Goal: Task Accomplishment & Management: Manage account settings

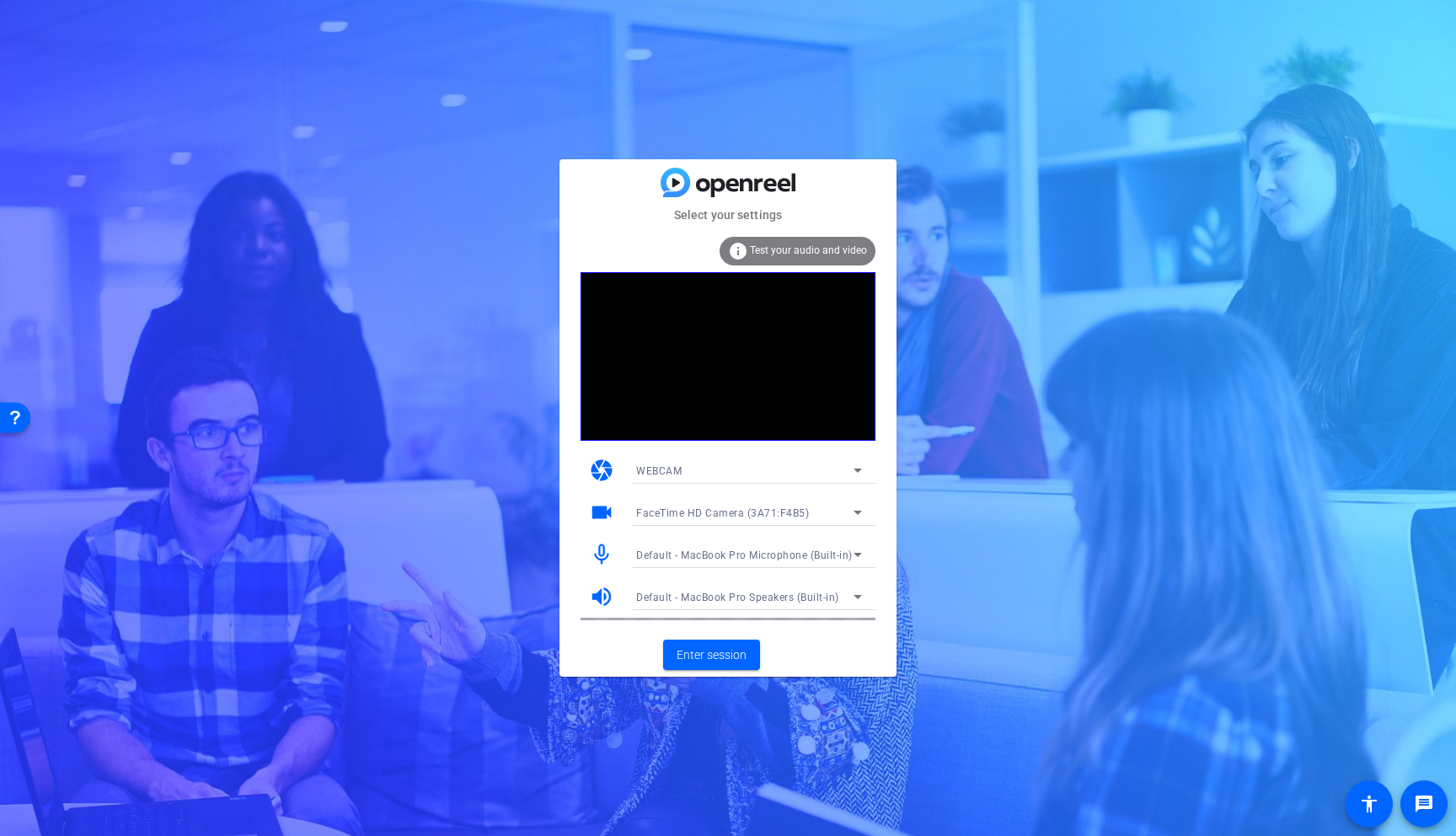
click at [854, 471] on icon at bounding box center [858, 470] width 20 height 20
click at [413, 450] on div at bounding box center [728, 418] width 1456 height 836
click at [724, 655] on span "Enter session" at bounding box center [711, 656] width 70 height 18
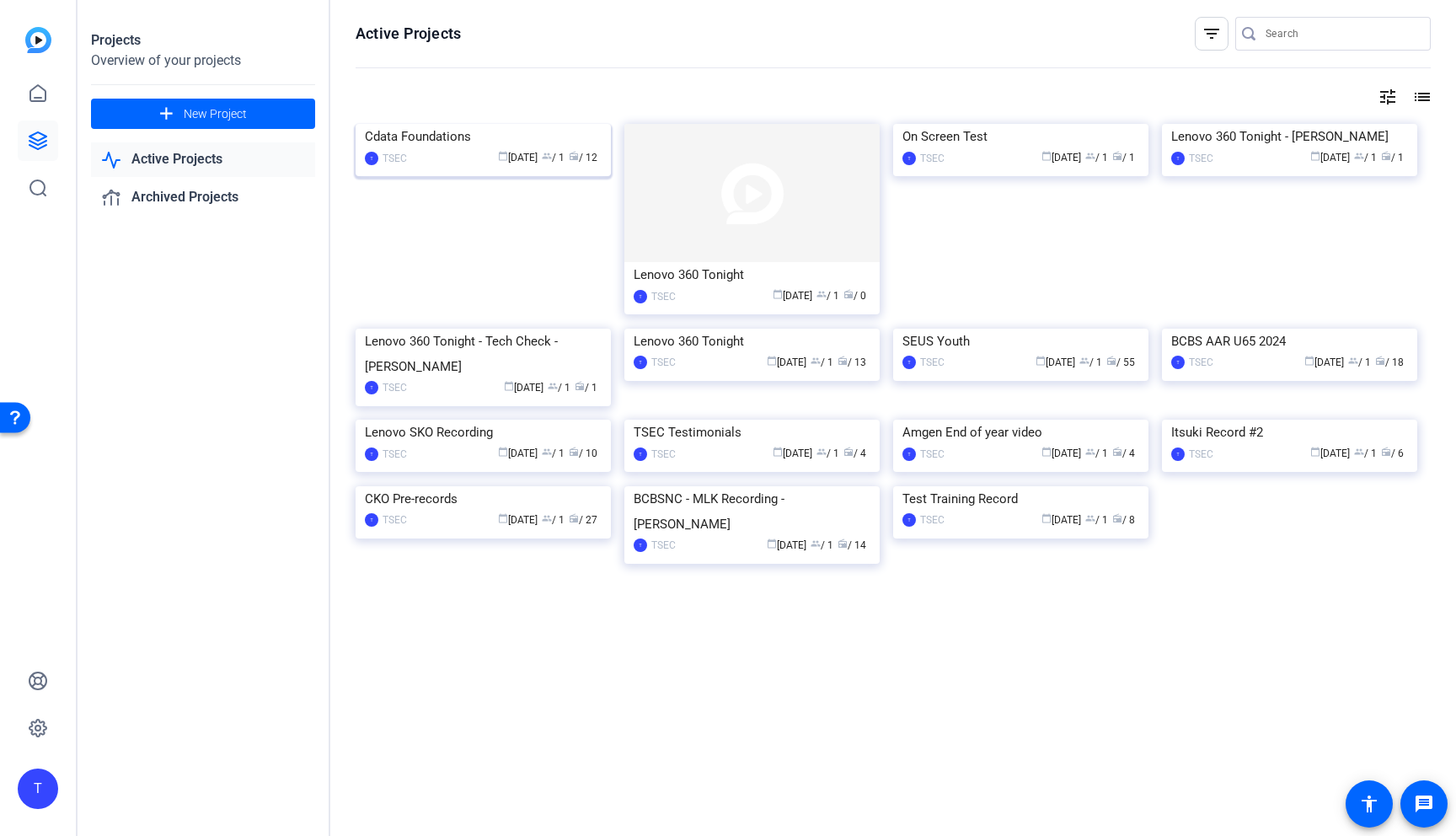
click at [496, 150] on div "Cdata Foundations" at bounding box center [484, 136] width 237 height 26
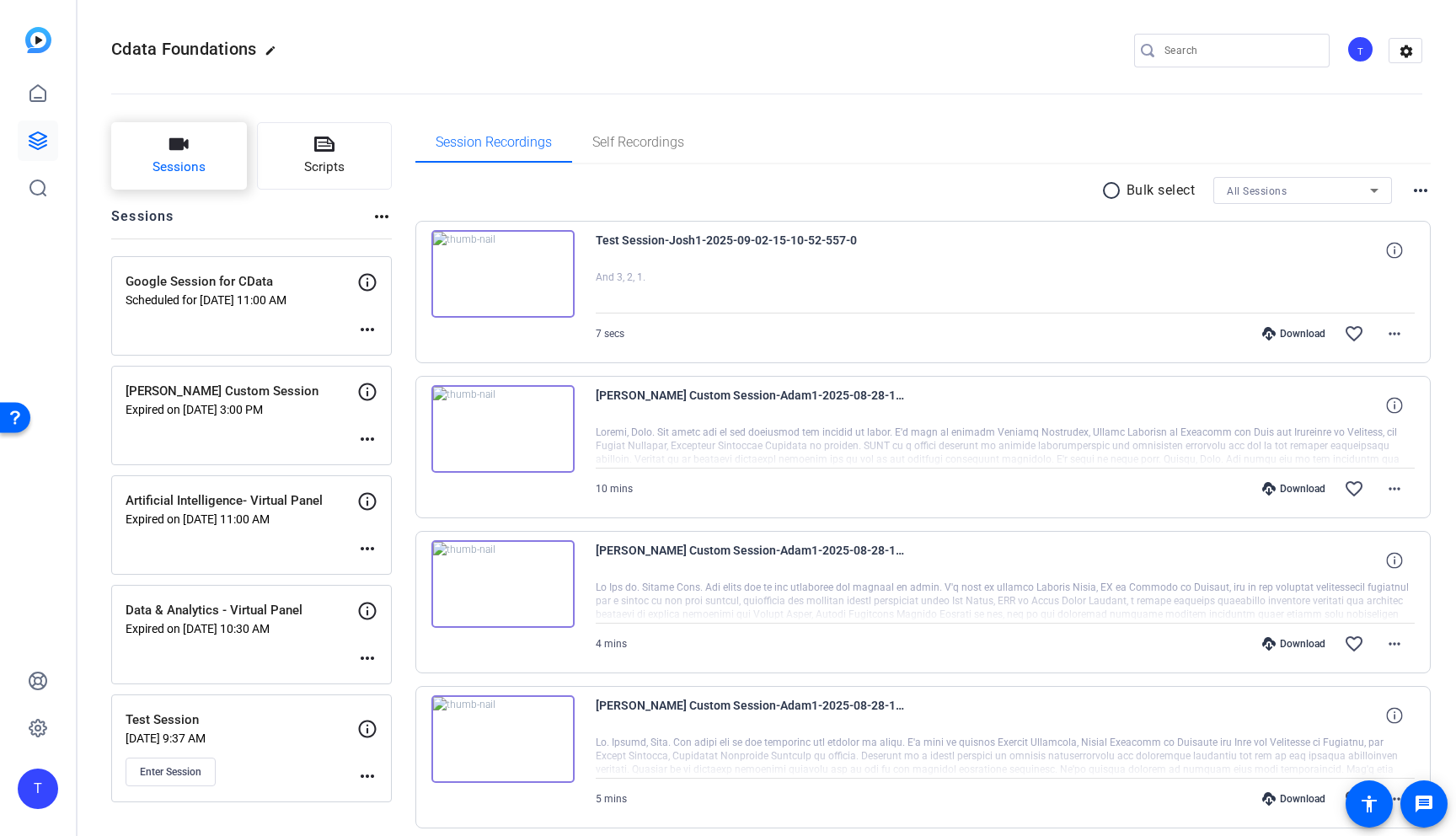
click at [190, 170] on span "Sessions" at bounding box center [179, 167] width 53 height 19
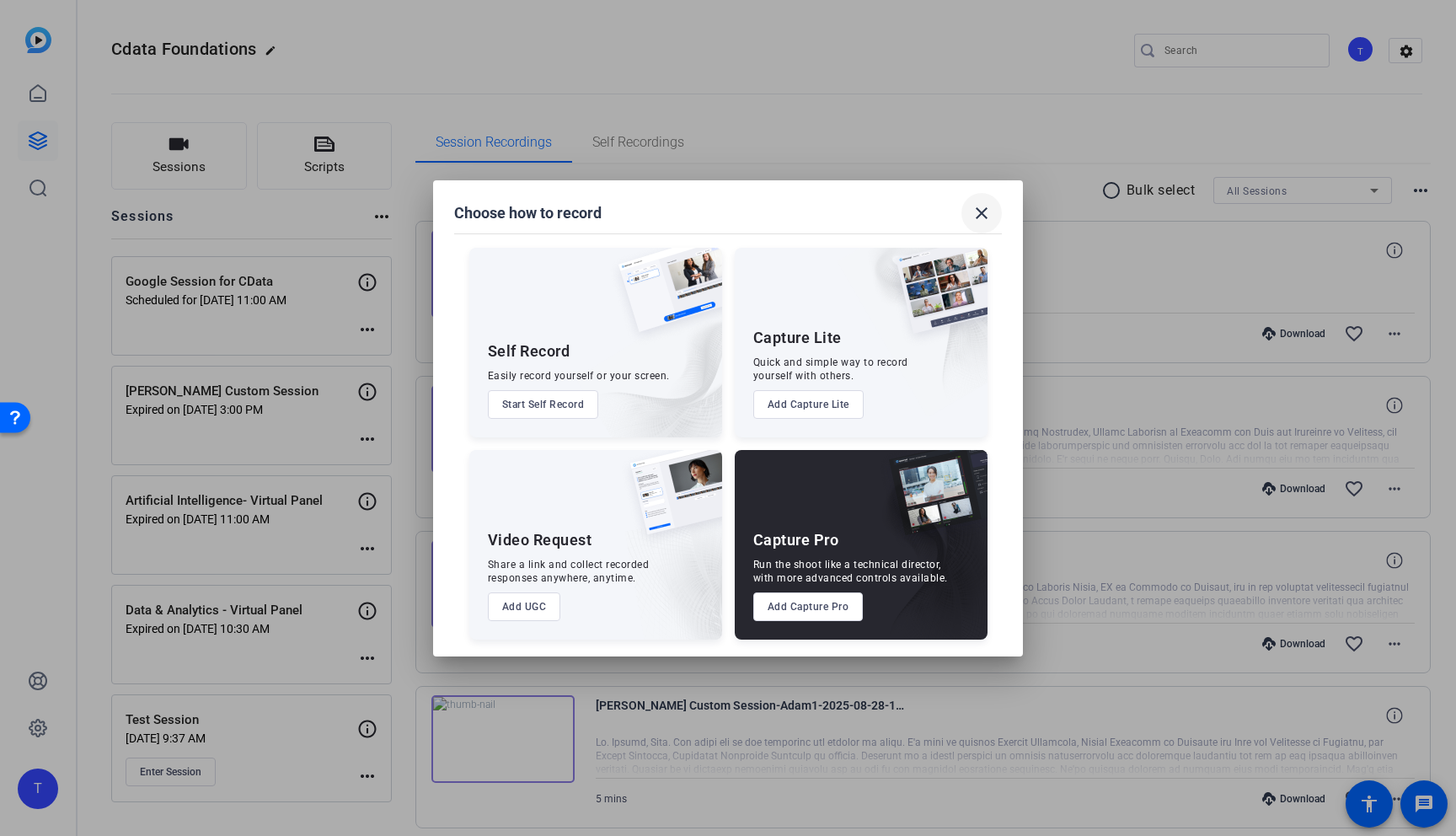
click at [983, 208] on mat-icon "close" at bounding box center [982, 213] width 20 height 20
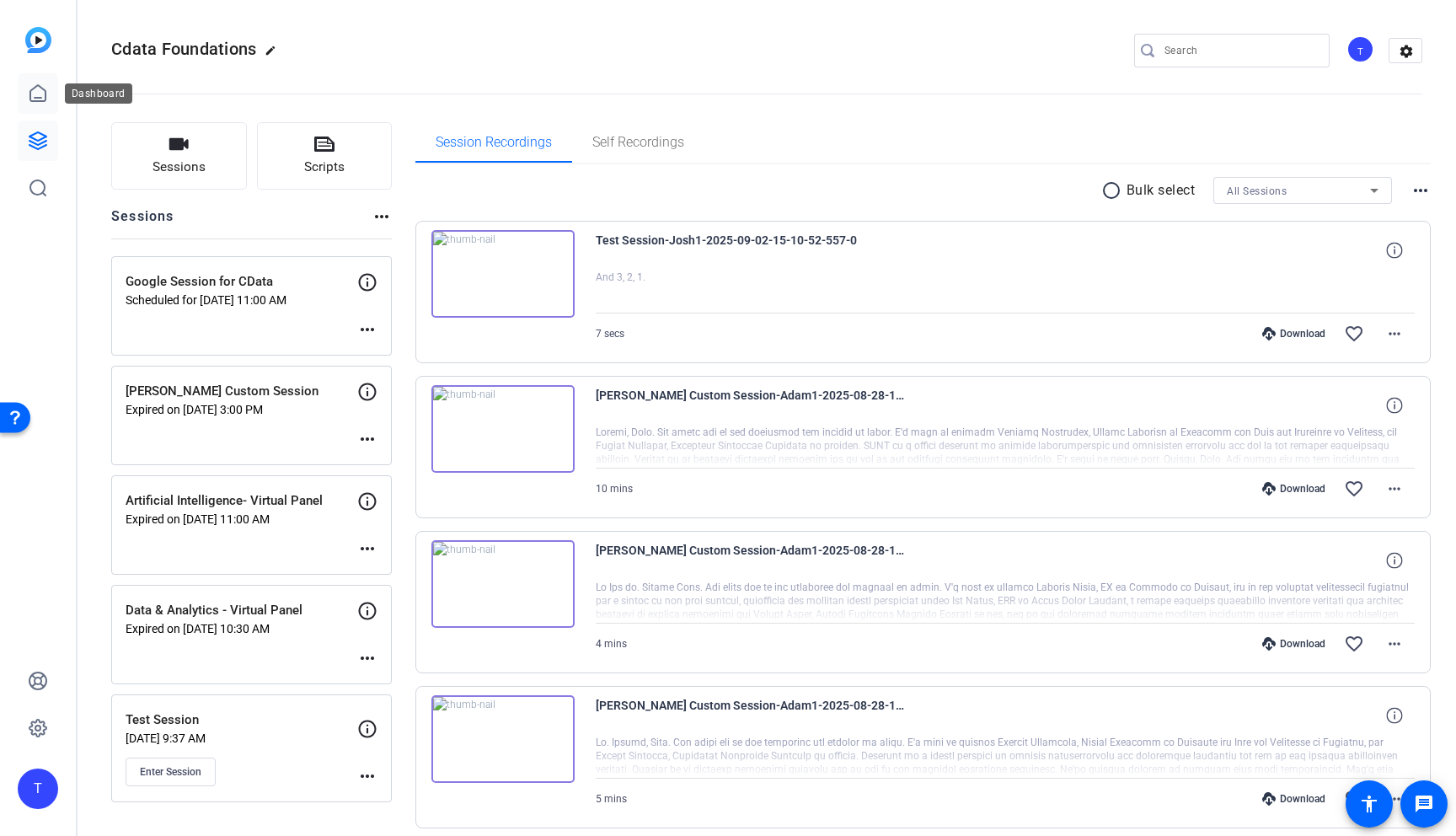
click at [33, 96] on icon at bounding box center [37, 93] width 20 height 20
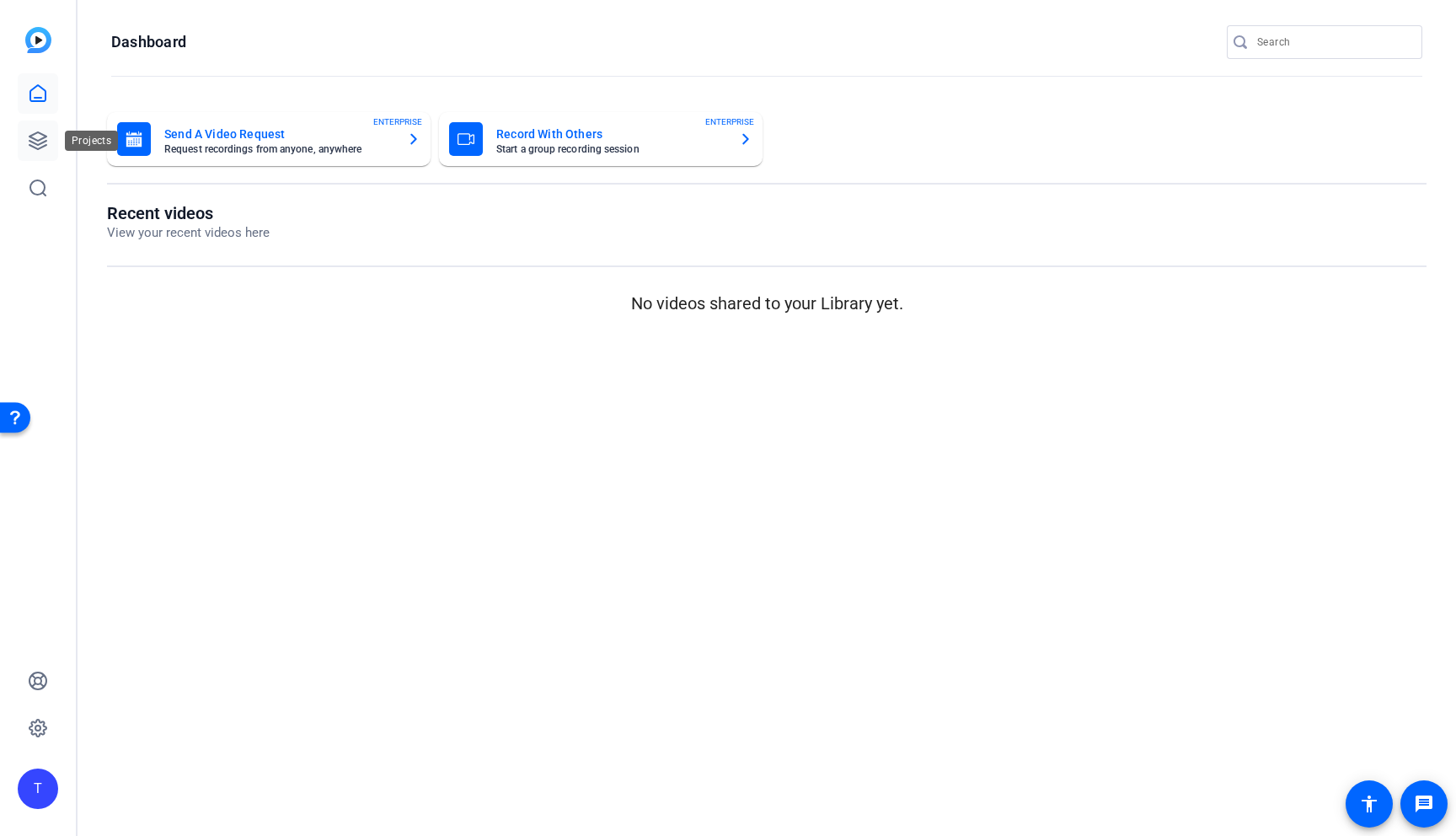
click at [37, 134] on icon at bounding box center [37, 141] width 20 height 20
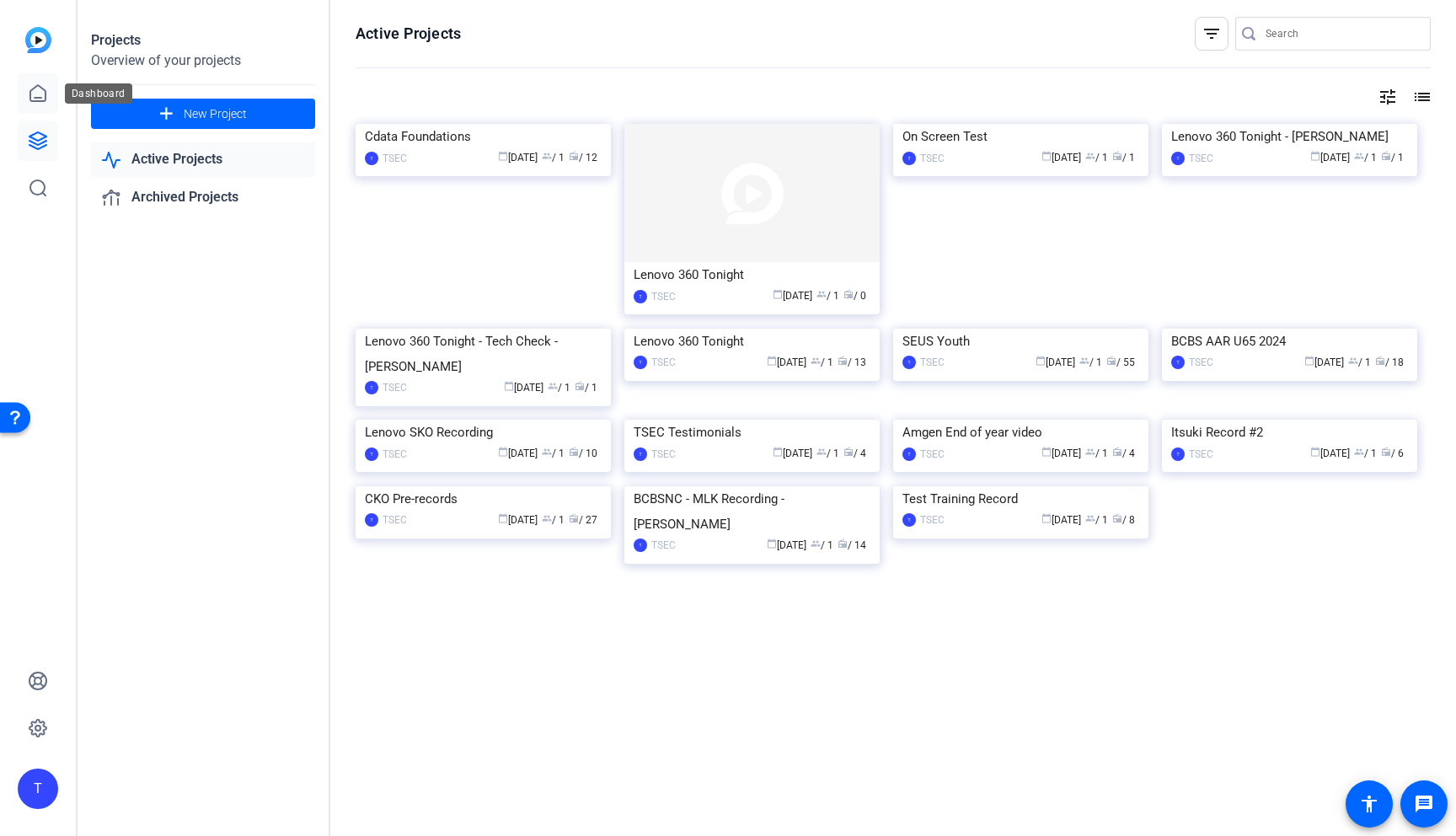
click at [33, 98] on icon at bounding box center [37, 93] width 20 height 20
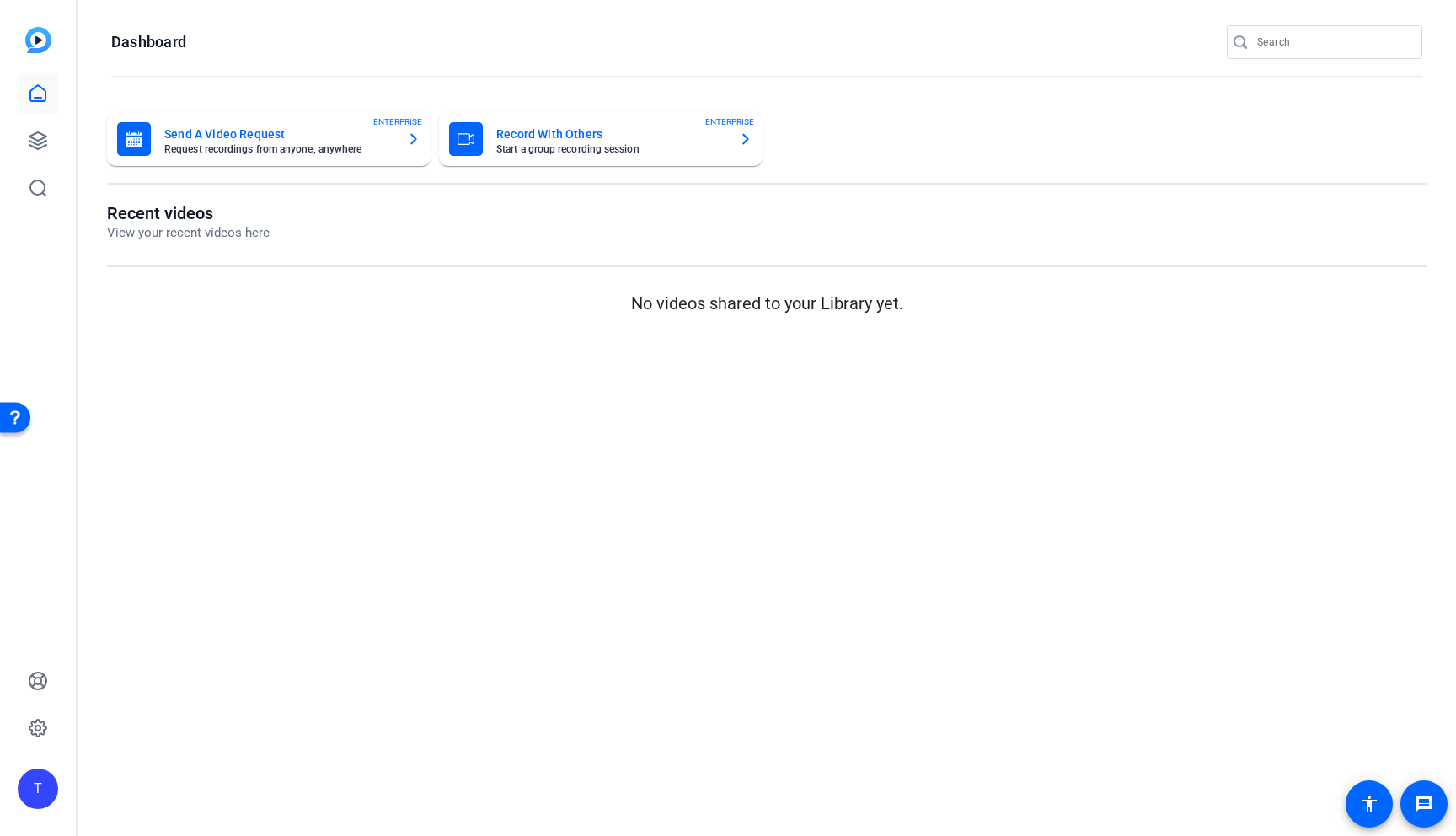
click at [31, 43] on img at bounding box center [39, 40] width 27 height 27
click at [37, 36] on img at bounding box center [39, 40] width 27 height 27
click at [42, 137] on icon at bounding box center [37, 141] width 20 height 20
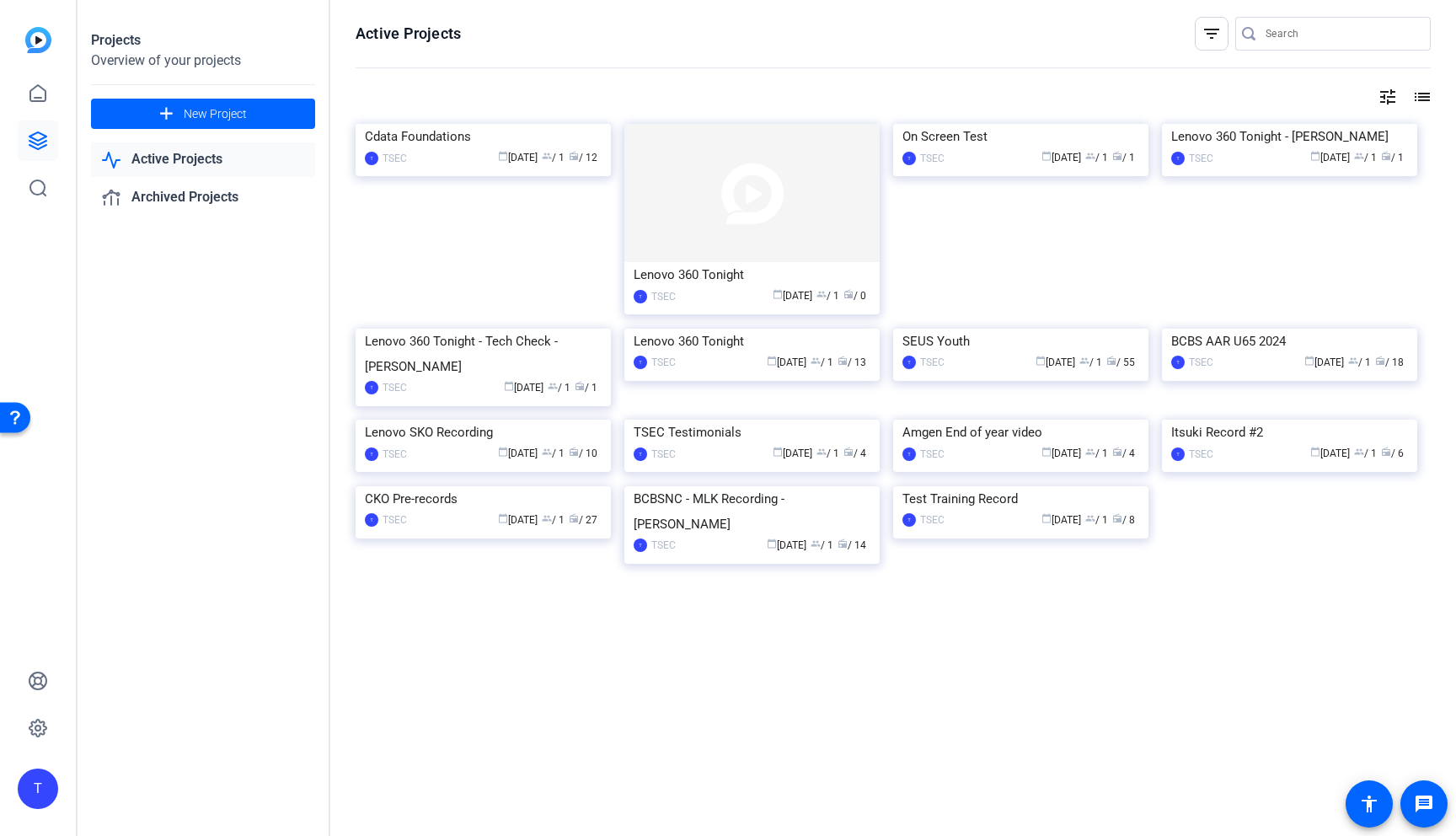
click at [156, 158] on link "Active Projects" at bounding box center [203, 159] width 224 height 35
click at [167, 199] on link "Archived Projects" at bounding box center [203, 197] width 224 height 35
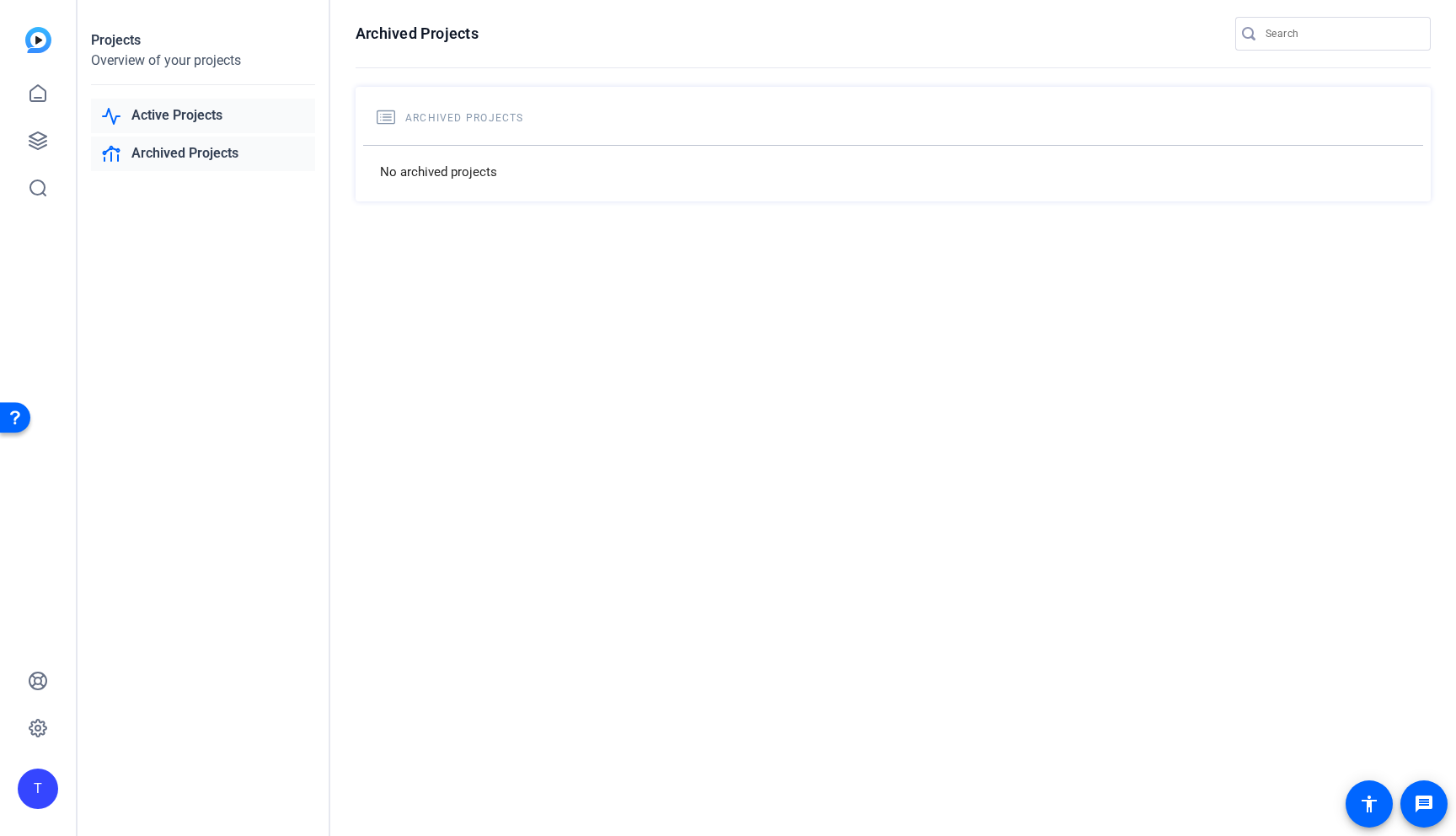
click at [170, 119] on link "Active Projects" at bounding box center [203, 115] width 224 height 35
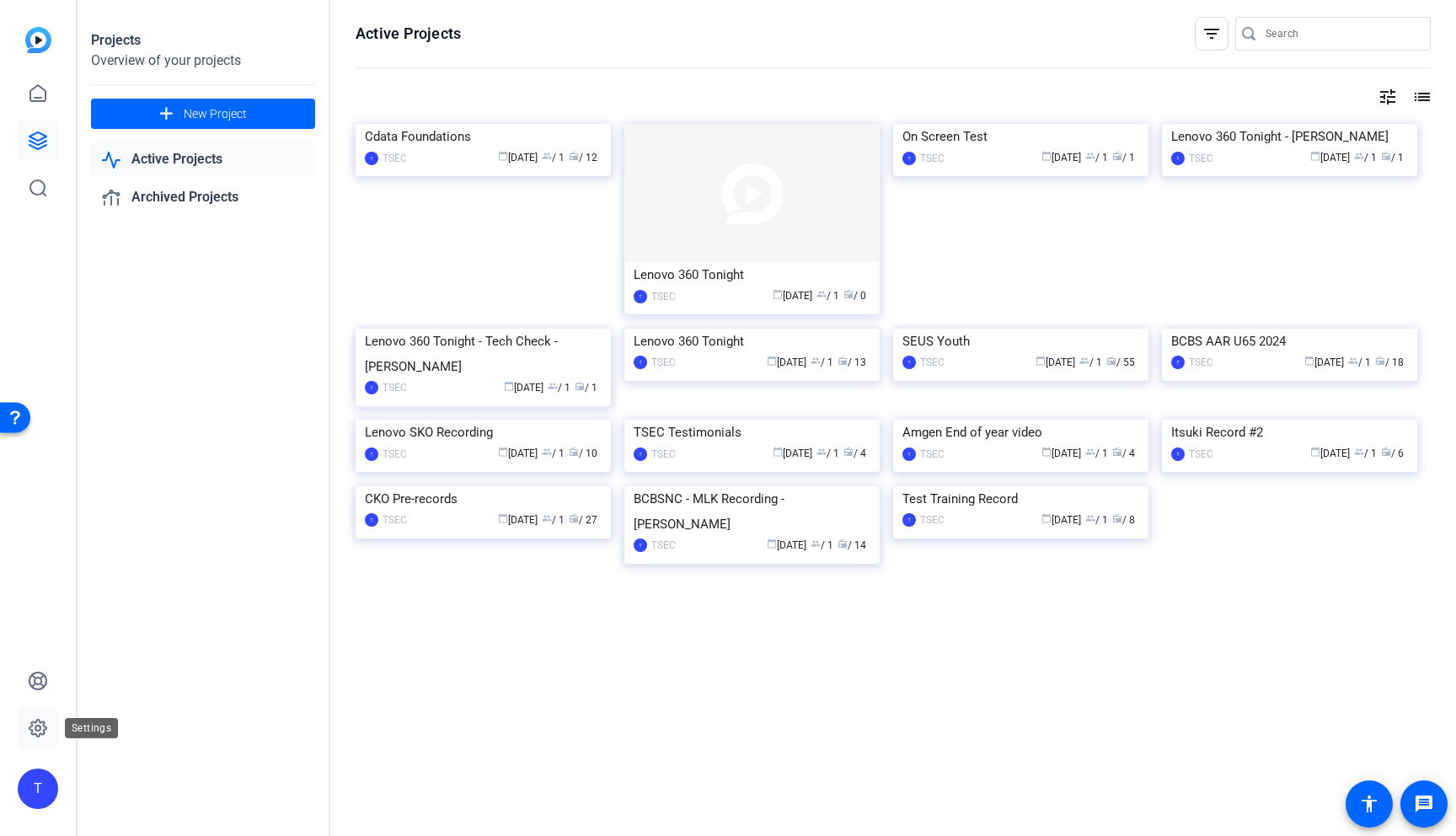
click at [39, 736] on icon at bounding box center [37, 728] width 17 height 17
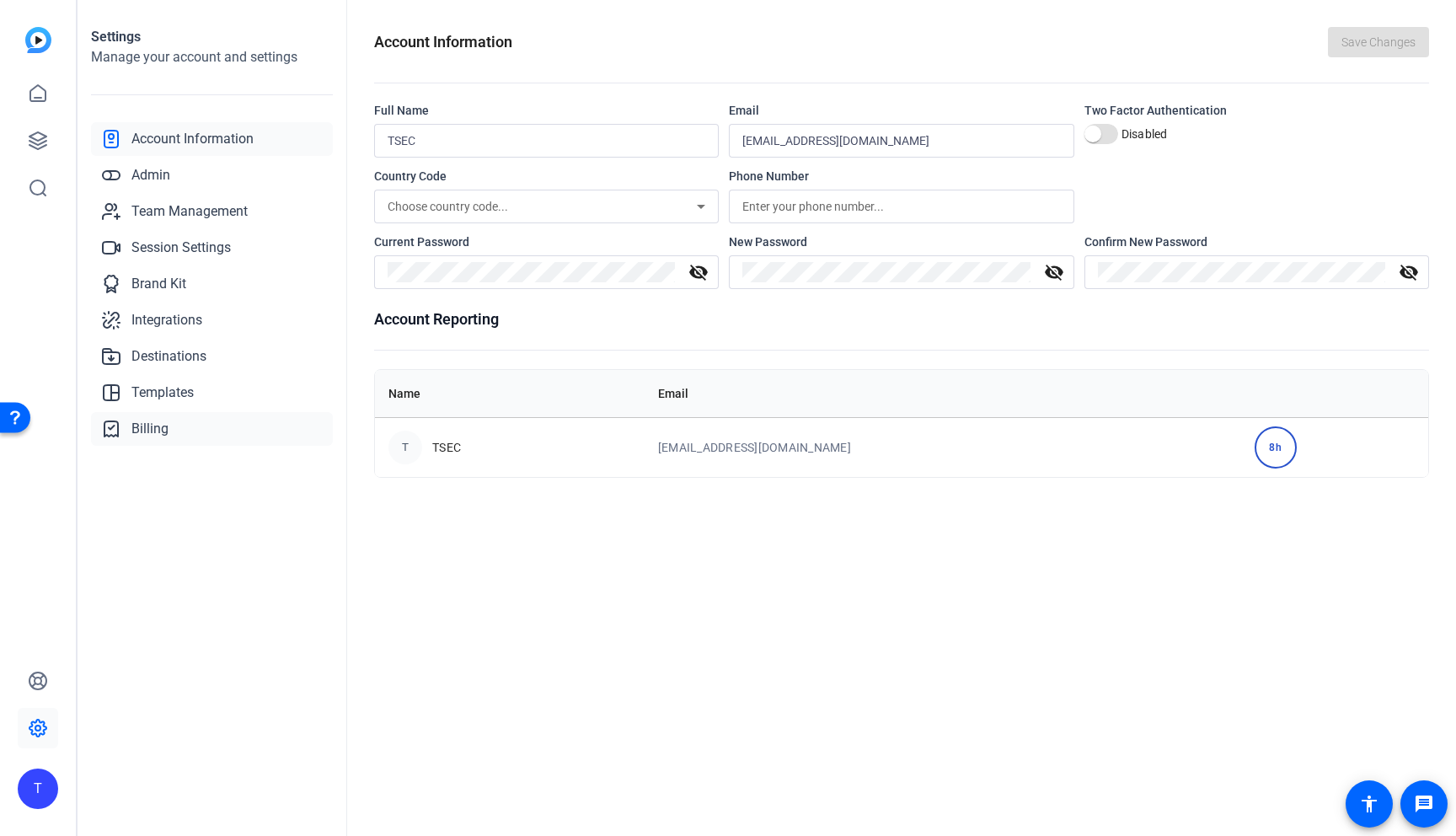
click at [145, 427] on span "Billing" at bounding box center [150, 429] width 37 height 20
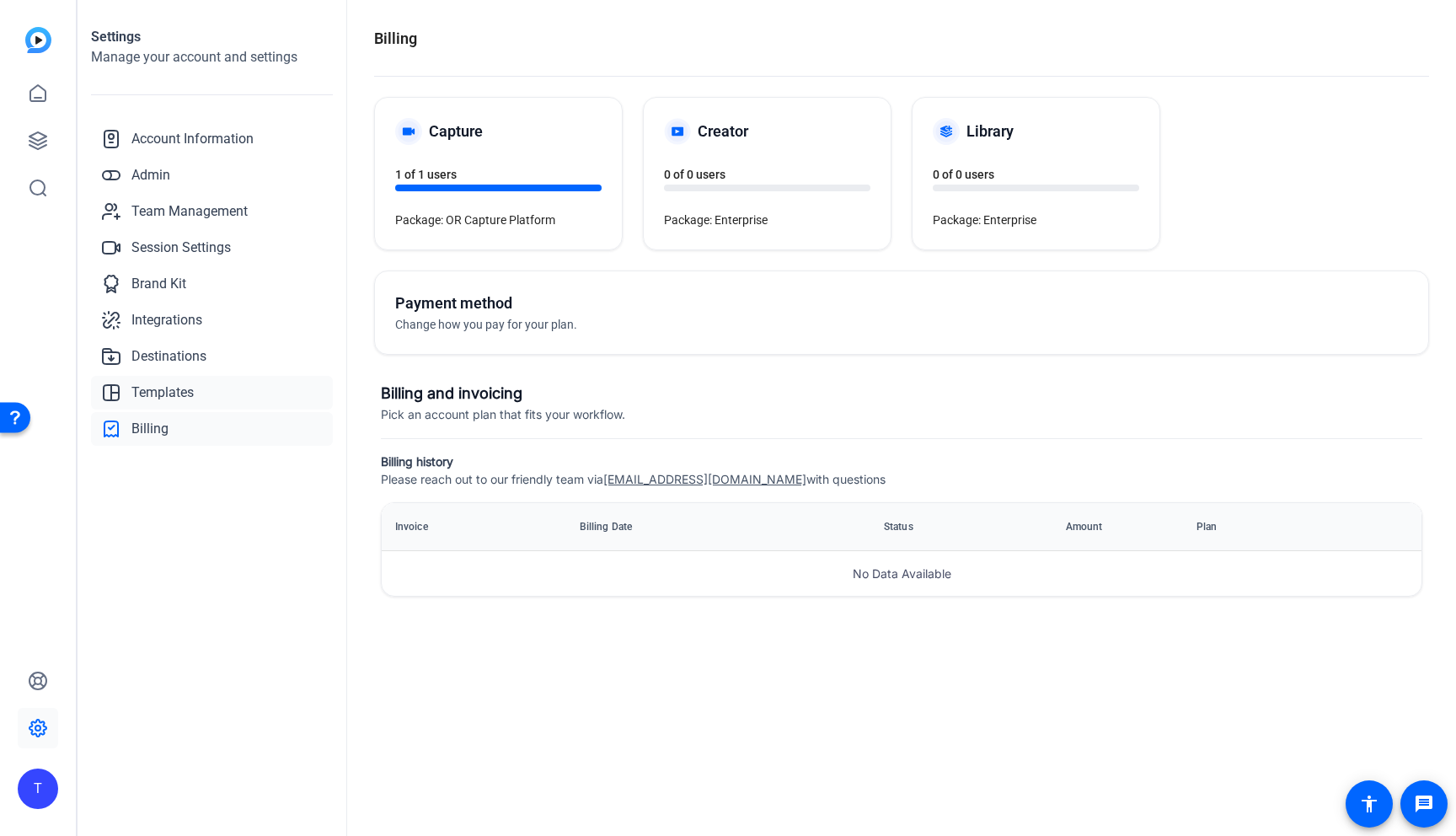
click at [152, 384] on span "Templates" at bounding box center [163, 393] width 63 height 20
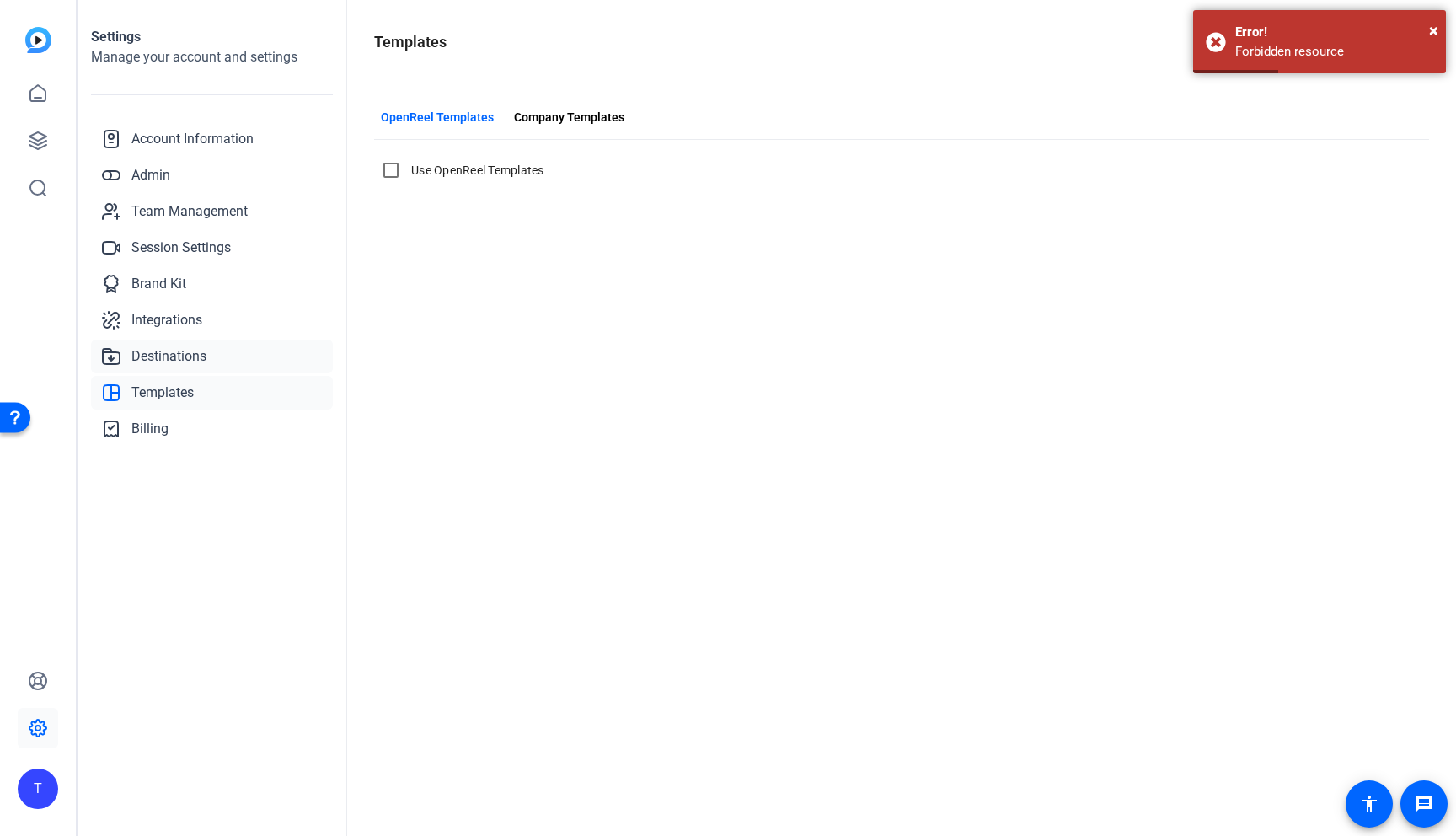
click at [152, 347] on span "Destinations" at bounding box center [169, 357] width 75 height 20
click at [150, 359] on span "Destinations" at bounding box center [169, 357] width 75 height 20
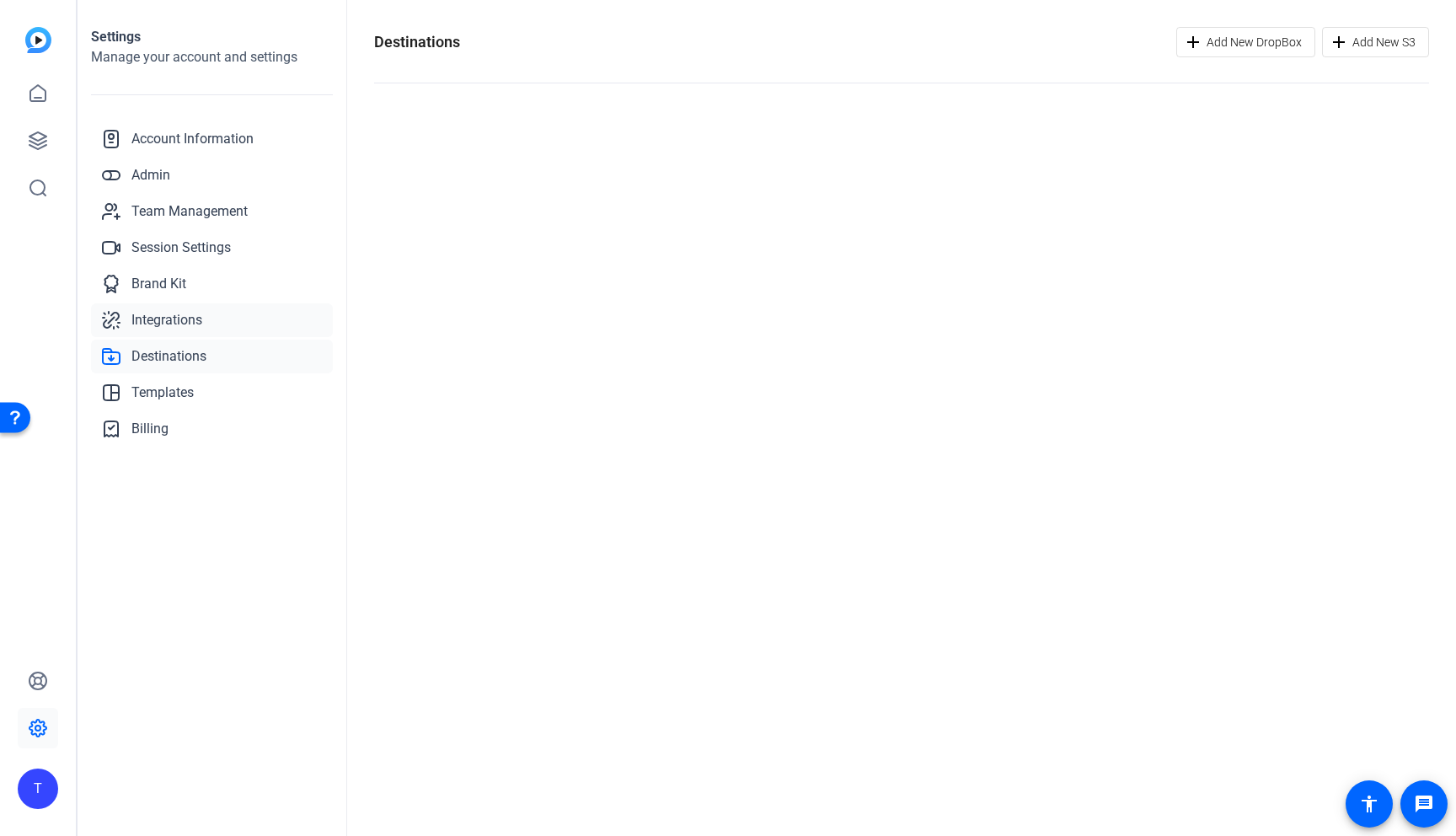
click at [157, 319] on span "Integrations" at bounding box center [167, 320] width 71 height 20
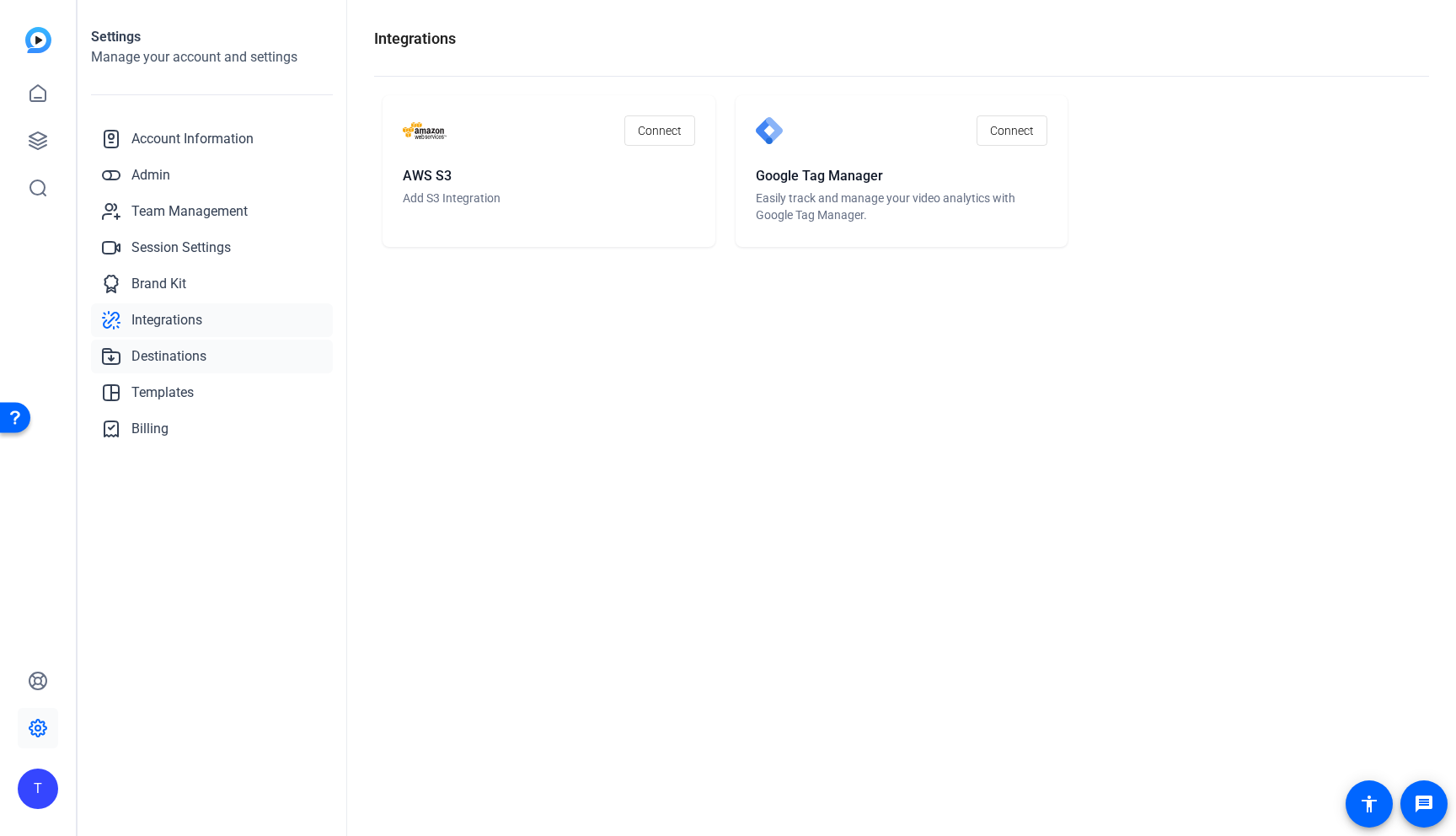
click at [159, 349] on span "Destinations" at bounding box center [169, 357] width 75 height 20
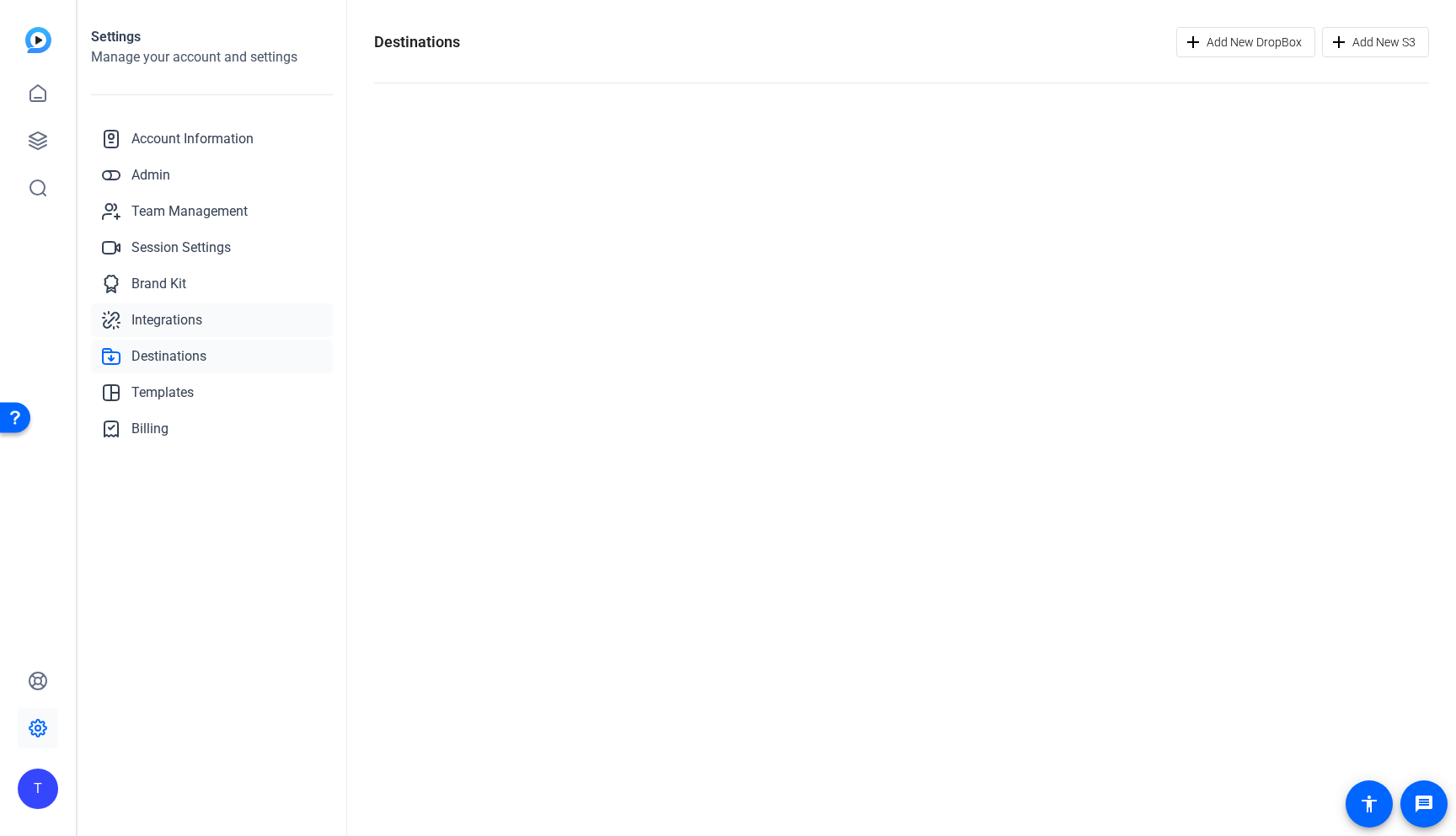
click at [152, 315] on span "Integrations" at bounding box center [167, 320] width 71 height 20
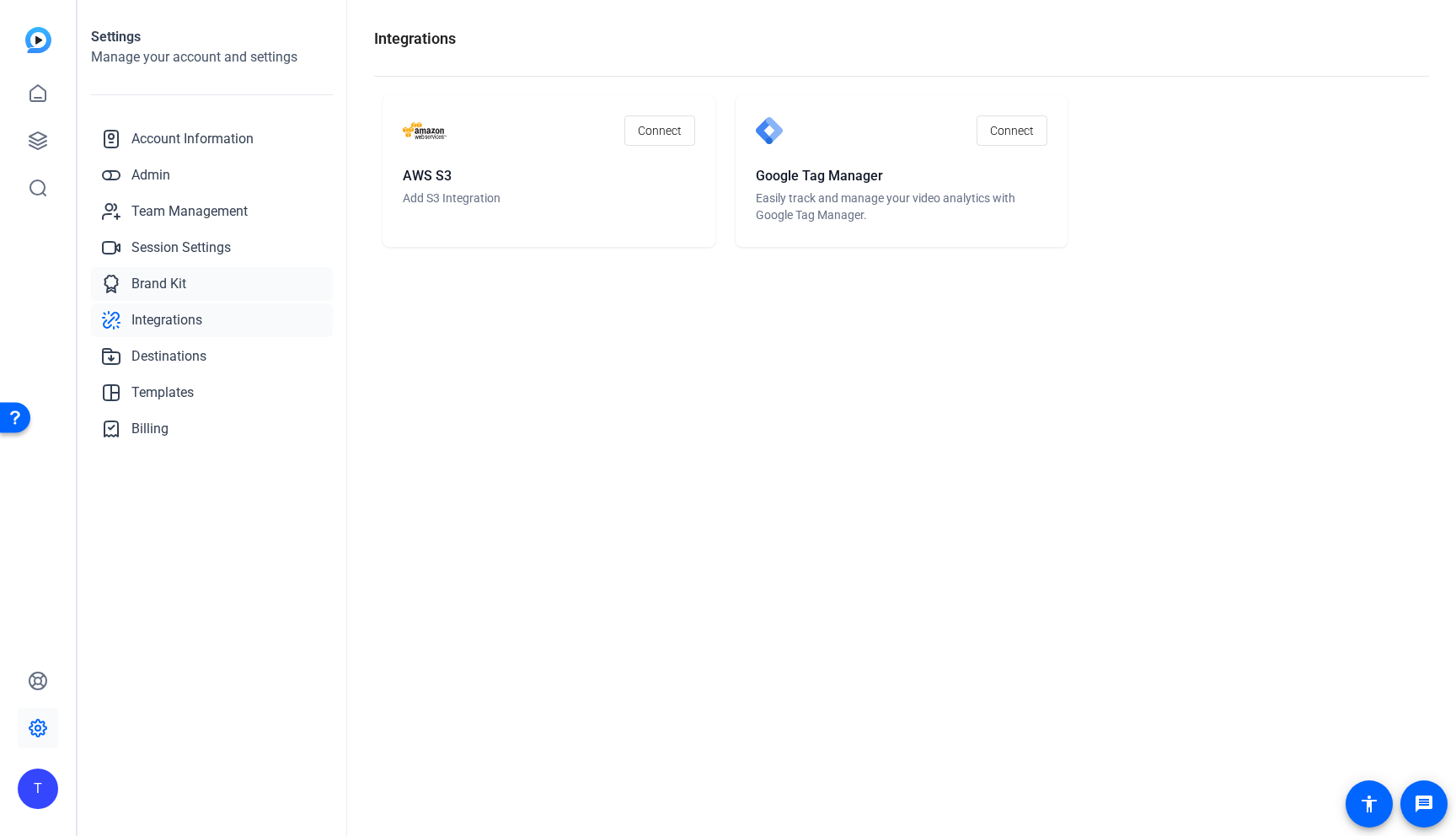
click at [155, 277] on span "Brand Kit" at bounding box center [159, 284] width 55 height 20
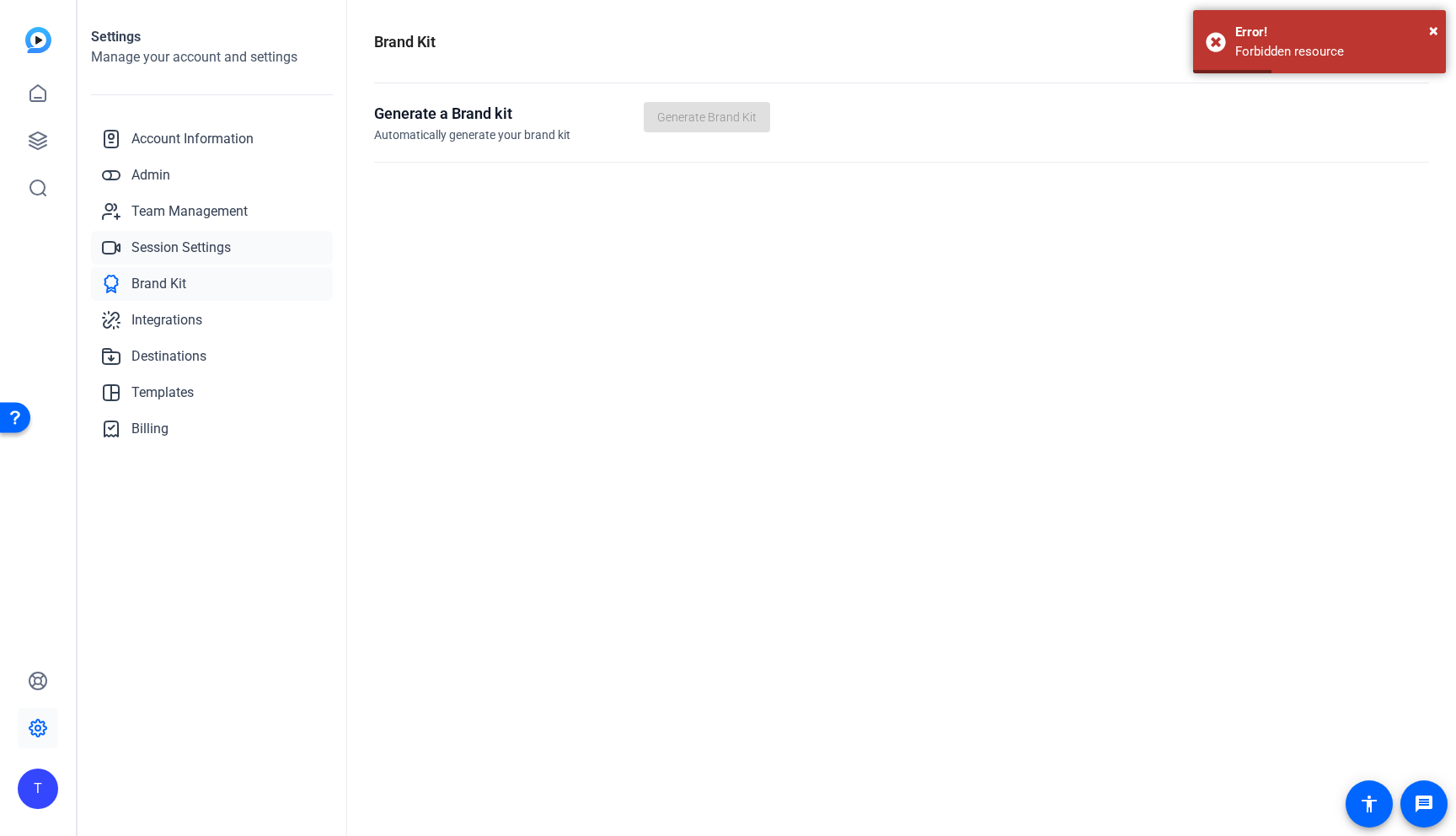
click at [153, 245] on span "Session Settings" at bounding box center [181, 248] width 99 height 20
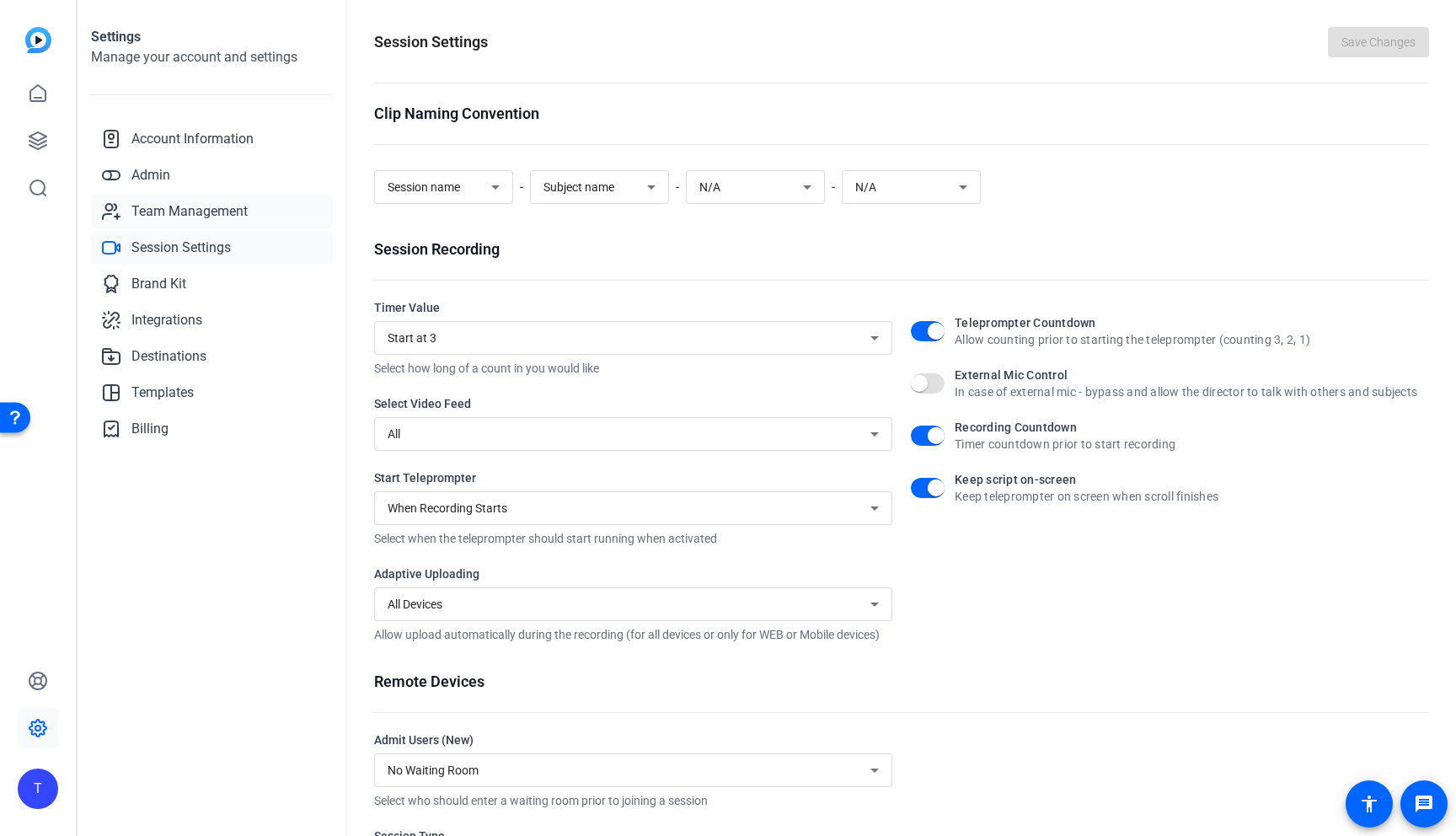
click at [158, 217] on span "Team Management" at bounding box center [189, 211] width 116 height 20
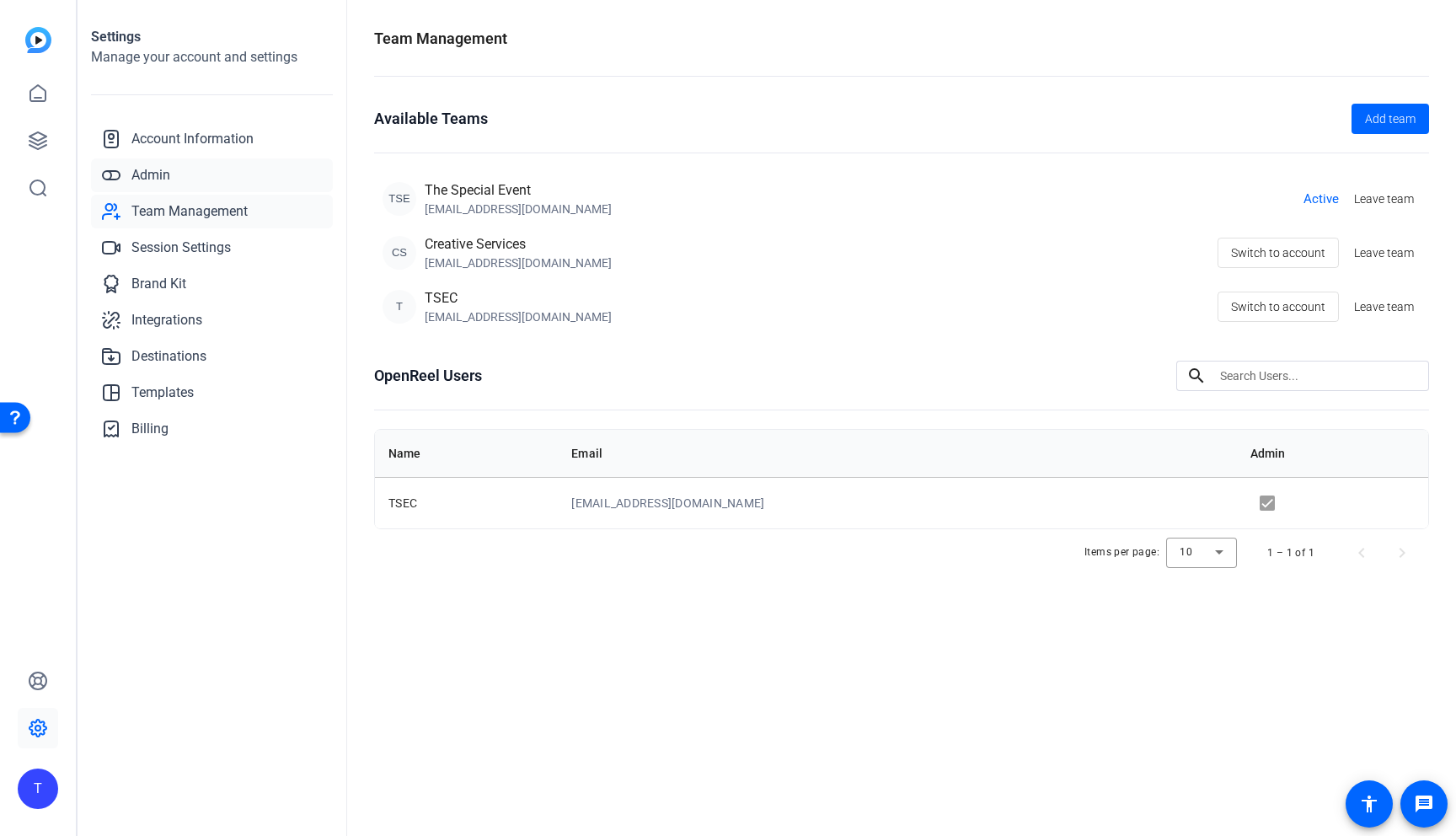
click at [157, 178] on span "Admin" at bounding box center [151, 175] width 39 height 20
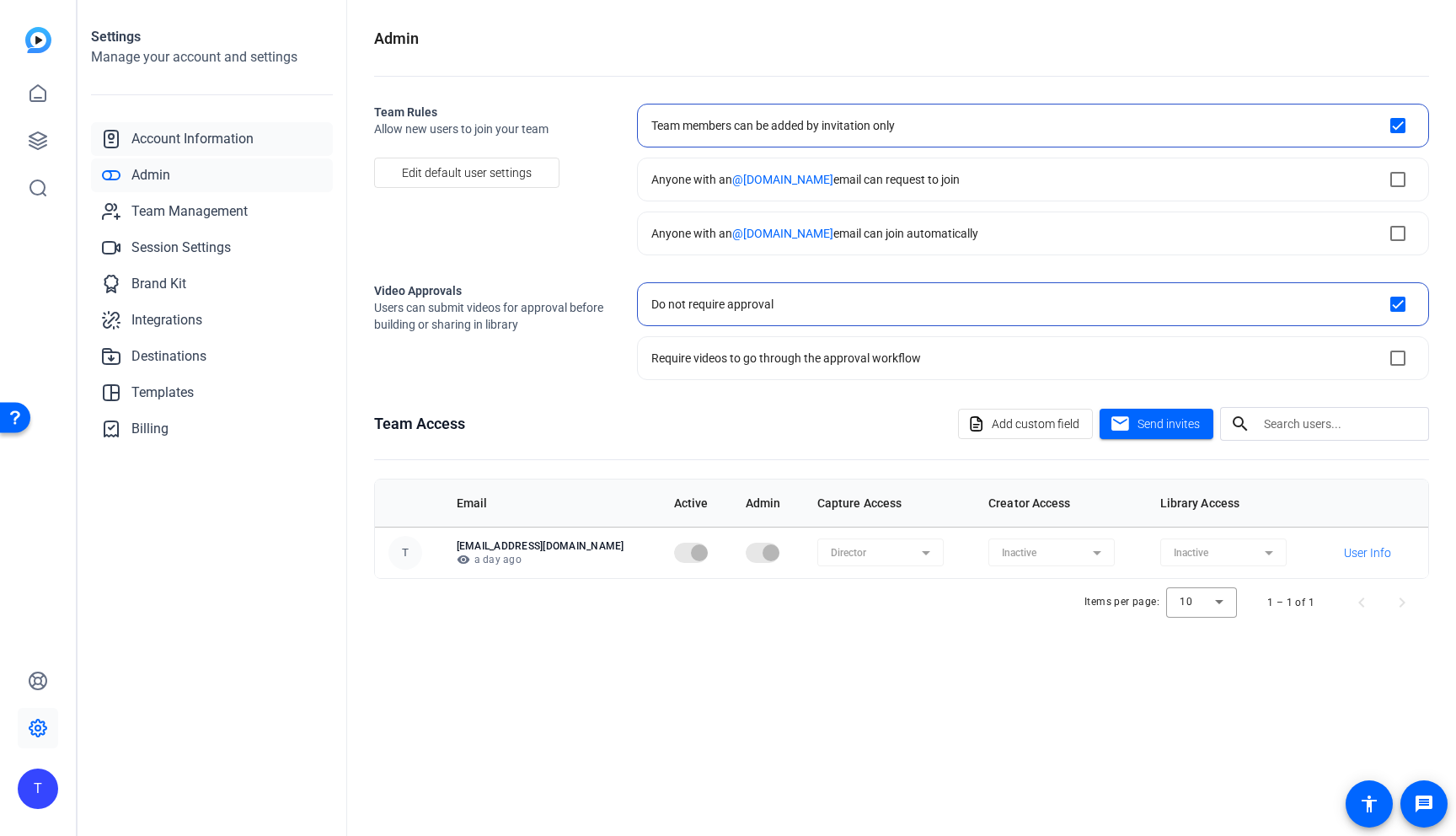
click at [163, 141] on span "Account Information" at bounding box center [193, 139] width 122 height 20
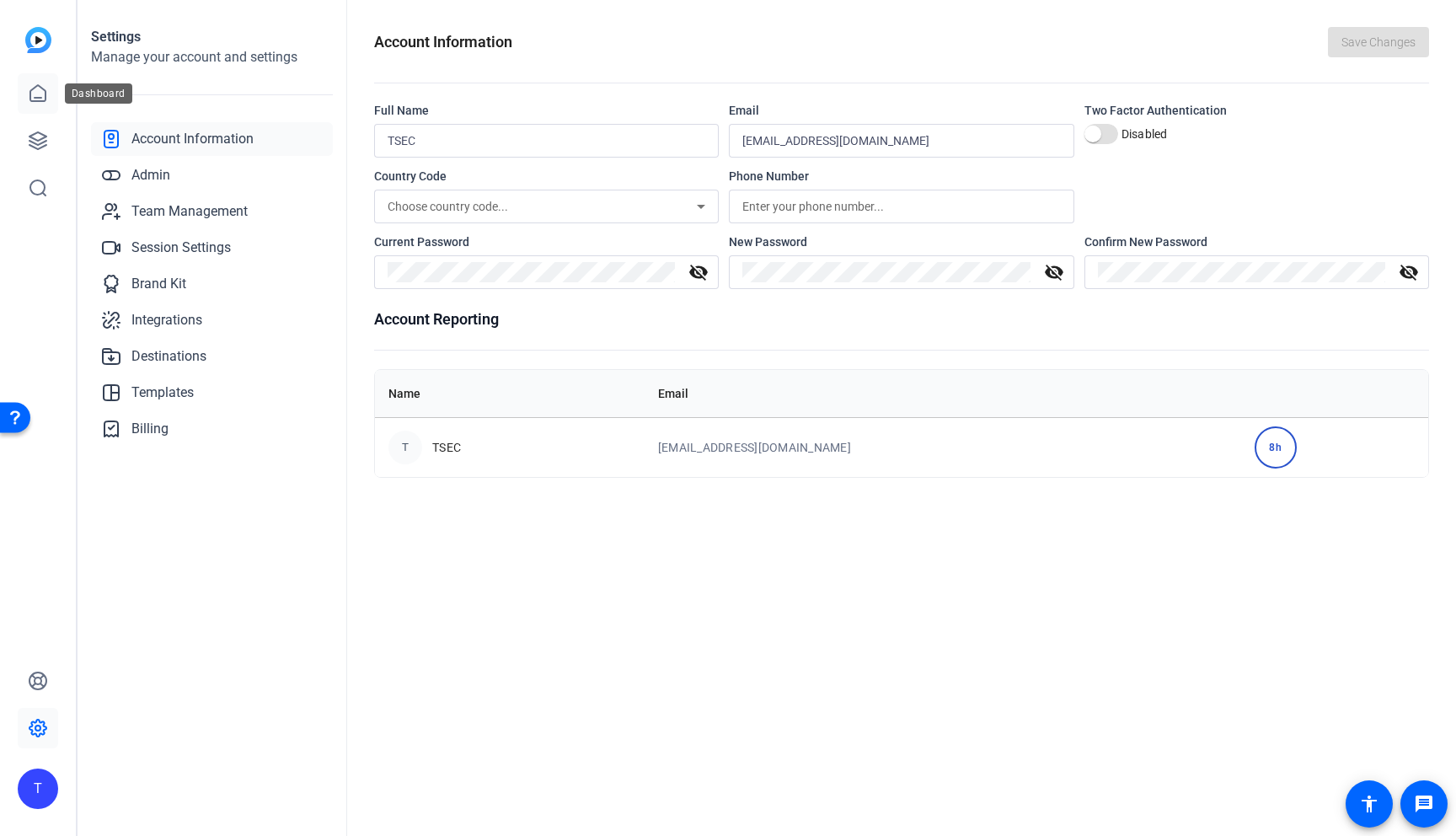
click at [43, 96] on icon at bounding box center [37, 93] width 20 height 20
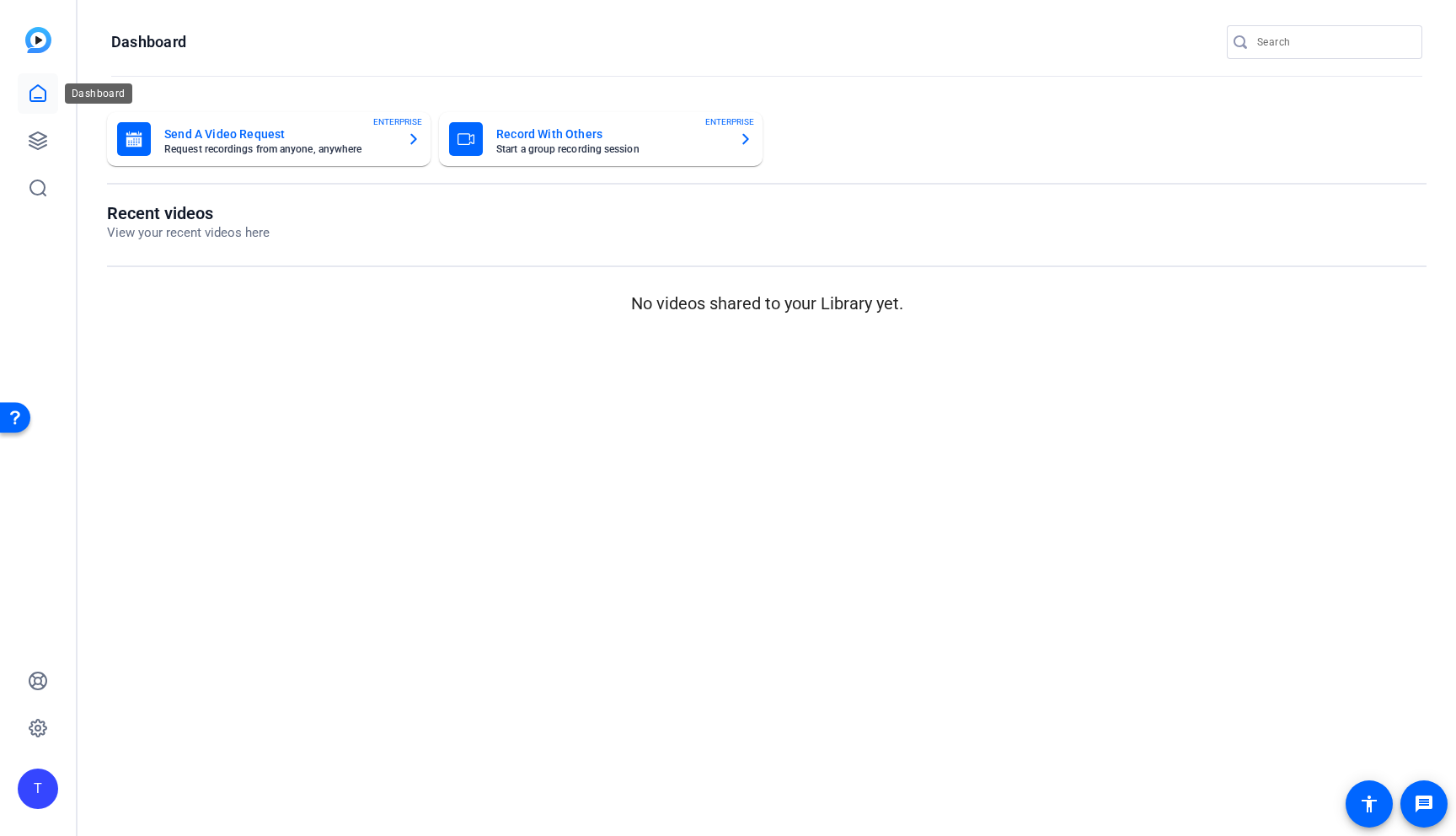
click at [40, 93] on icon at bounding box center [37, 93] width 20 height 20
click at [40, 138] on icon at bounding box center [37, 141] width 17 height 17
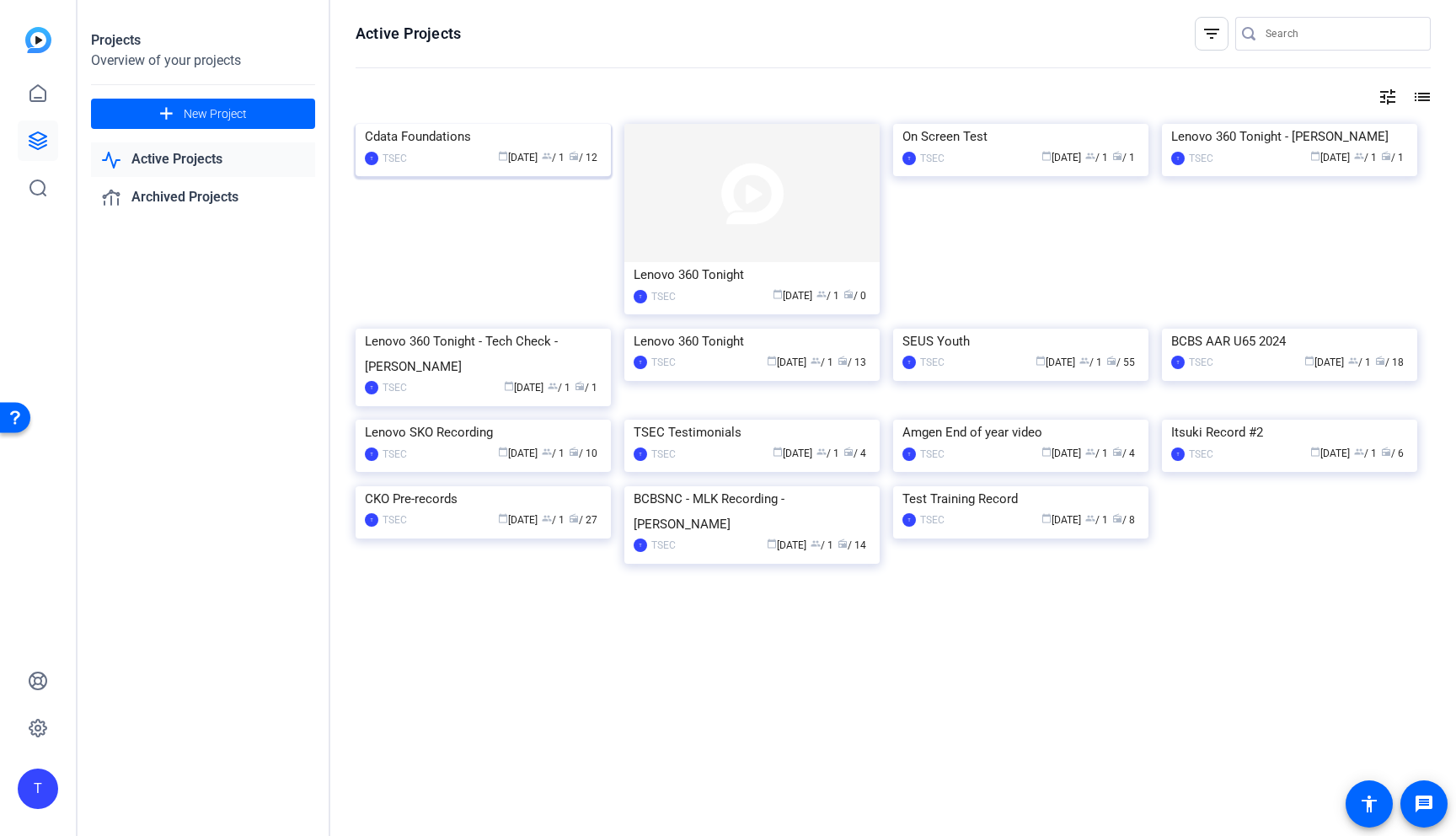
click at [493, 124] on img at bounding box center [483, 124] width 256 height 0
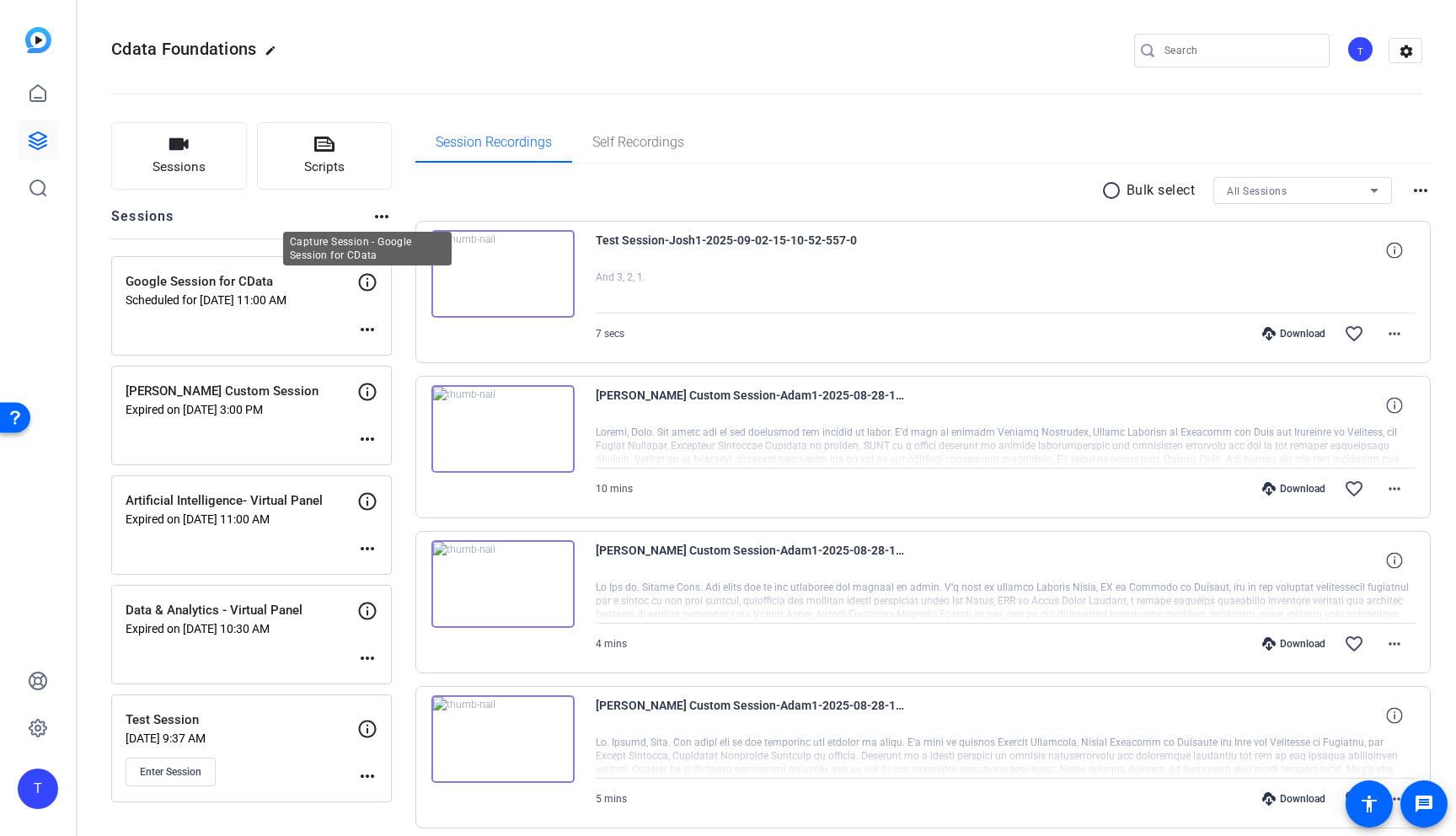
click at [366, 282] on icon at bounding box center [367, 282] width 20 height 20
click at [367, 330] on mat-icon "more_horiz" at bounding box center [367, 329] width 20 height 20
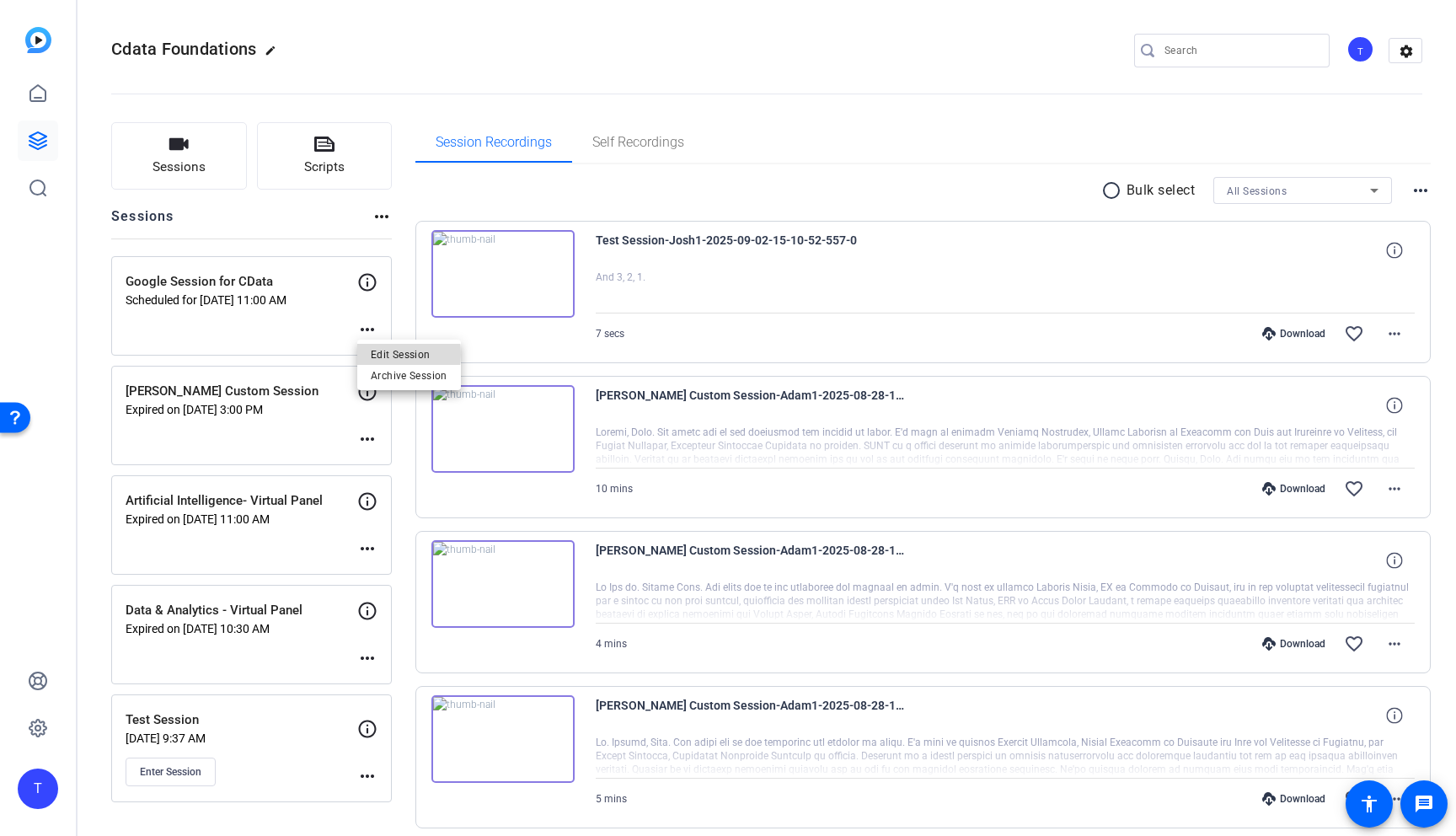
click at [383, 354] on span "Edit Session" at bounding box center [409, 355] width 77 height 20
